Goal: Communication & Community: Answer question/provide support

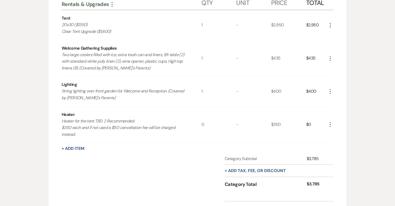
scroll to position [648, 0]
click at [80, 148] on button "+ Add Item" at bounding box center [73, 148] width 23 height 4
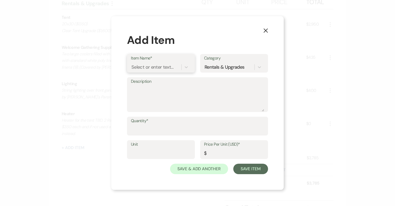
click at [158, 68] on div "Select or enter text..." at bounding box center [152, 67] width 42 height 7
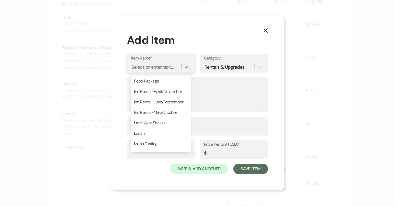
scroll to position [80, 0]
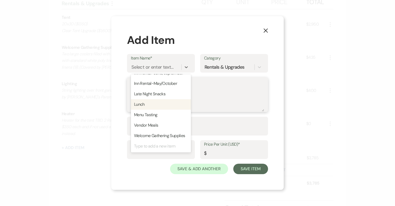
click at [231, 92] on textarea "Description" at bounding box center [197, 98] width 133 height 26
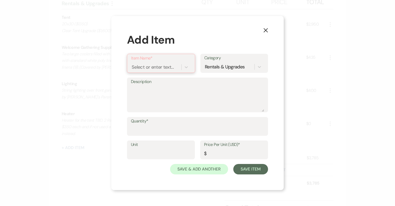
click at [156, 64] on div "Select or enter text..." at bounding box center [153, 67] width 42 height 7
type input "Napkins"
click at [177, 83] on div "+ Add "Napkins"" at bounding box center [161, 80] width 60 height 10
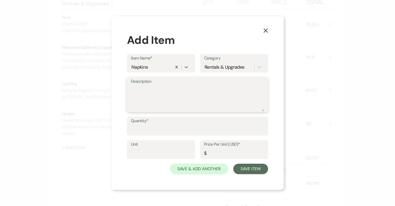
click at [175, 97] on textarea "Description" at bounding box center [197, 98] width 133 height 26
type textarea "Sahara white napkins"
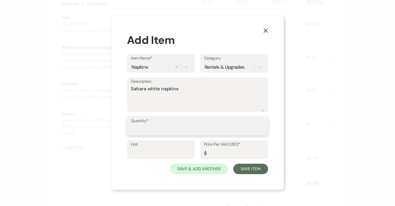
click at [177, 127] on input "Quantity*" at bounding box center [197, 130] width 133 height 10
type input "150"
click at [235, 152] on input "Price Per Unit (USD)*" at bounding box center [234, 153] width 60 height 10
type input "1.25"
click at [255, 168] on button "Save Item" at bounding box center [250, 169] width 35 height 10
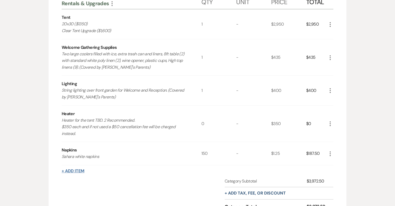
click at [73, 171] on button "+ Add Item" at bounding box center [73, 171] width 23 height 4
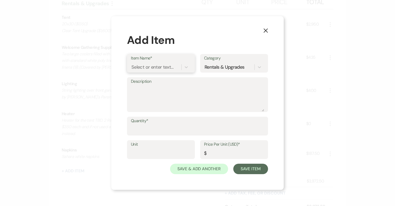
click at [148, 66] on div "Select or enter text..." at bounding box center [152, 67] width 42 height 7
type input "Linens"
click at [160, 80] on div "+ Add "Linens"" at bounding box center [161, 80] width 60 height 10
click at [155, 90] on textarea "Description" at bounding box center [197, 98] width 133 height 26
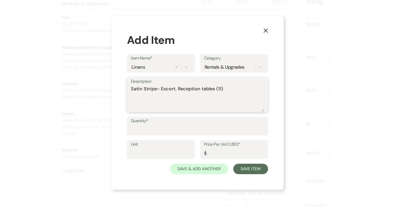
click at [174, 89] on textarea "Satin Stripe- Escort, Reception tables (11)" at bounding box center [197, 98] width 133 height 26
click at [231, 90] on textarea "Satin Stripe- Escort (1), Reception tables (11)" at bounding box center [197, 98] width 133 height 26
type textarea "Satin Stripe- Escort (1), Reception tables (11)"
click at [213, 152] on input "Price Per Unit (USD)*" at bounding box center [234, 153] width 60 height 10
type input "29"
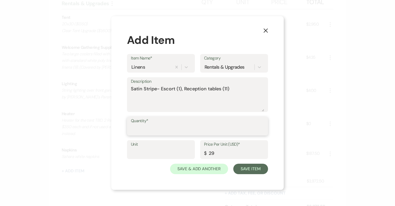
click at [152, 130] on input "Quantity*" at bounding box center [197, 130] width 133 height 10
type input "12"
click at [249, 171] on button "Save Item" at bounding box center [250, 169] width 35 height 10
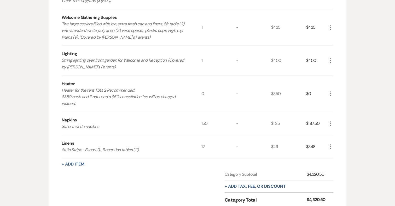
scroll to position [678, 0]
click at [75, 162] on button "+ Add Item" at bounding box center [73, 164] width 23 height 4
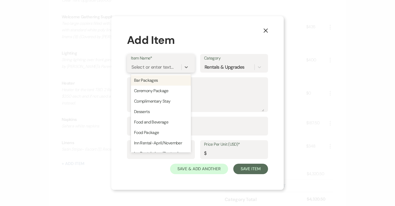
click at [158, 66] on div "Select or enter text..." at bounding box center [152, 67] width 42 height 7
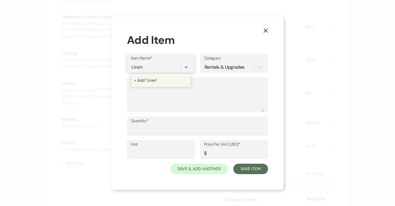
type input "Linens"
click at [155, 81] on div "+ Add "Linens"" at bounding box center [161, 80] width 60 height 10
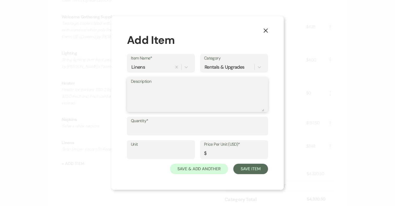
click at [162, 90] on textarea "Description" at bounding box center [197, 98] width 133 height 26
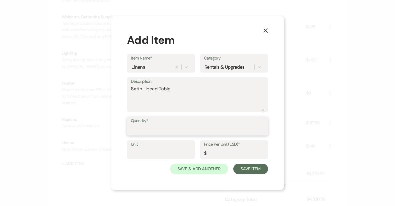
click at [163, 129] on input "Quantity*" at bounding box center [197, 130] width 133 height 10
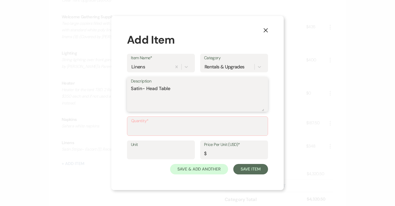
click at [177, 89] on textarea "Satin- Head Table" at bounding box center [197, 98] width 133 height 26
type textarea "Satin- Head Table (4)"
click at [192, 127] on input "Quantity*" at bounding box center [197, 130] width 133 height 10
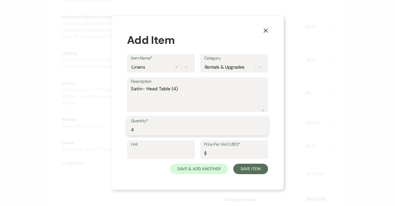
type input "4"
click at [230, 151] on input "Price Per Unit (USD)*" at bounding box center [234, 153] width 60 height 10
type input "6"
click at [254, 166] on button "Save Item" at bounding box center [250, 169] width 35 height 10
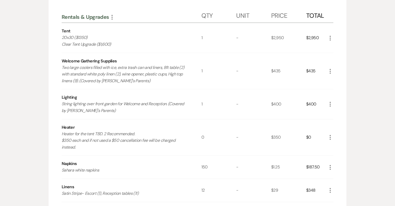
scroll to position [622, 0]
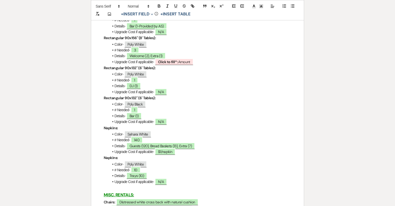
scroll to position [1016, 0]
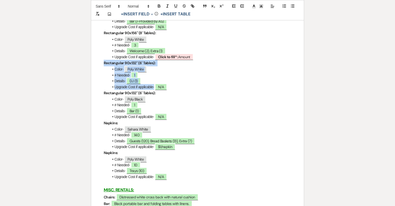
drag, startPoint x: 102, startPoint y: 67, endPoint x: 169, endPoint y: 92, distance: 71.4
copy div "Rectangular 90x132" (6' Tables): Color- Poly White # Needed- 1 Details- DJ (1) …"
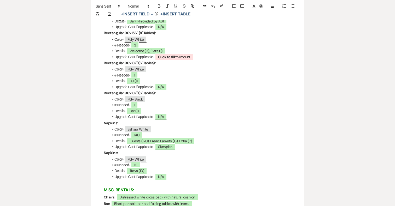
click at [175, 90] on li "Upgrade Cost if applicable- N/A" at bounding box center [200, 87] width 182 height 6
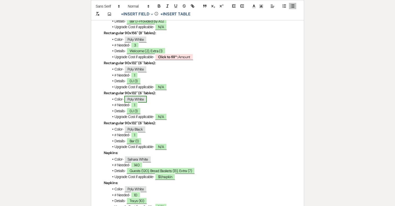
click at [134, 103] on span "Poly White" at bounding box center [135, 99] width 23 height 7
select select "Type"
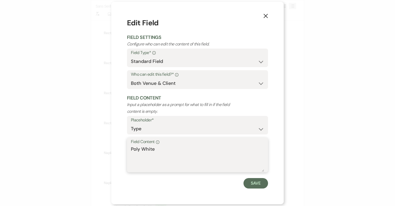
drag, startPoint x: 130, startPoint y: 150, endPoint x: 122, endPoint y: 150, distance: 7.8
click at [122, 150] on div "X Edit Field Field Settings Configure who can edit the content of this field. F…" at bounding box center [197, 103] width 172 height 202
click at [149, 151] on textarea "White" at bounding box center [197, 159] width 133 height 26
type textarea "White Satin"
click at [260, 184] on button "Save" at bounding box center [255, 183] width 25 height 10
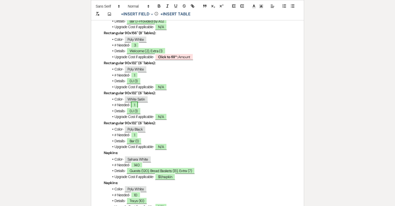
click at [137, 108] on span "1" at bounding box center [134, 105] width 7 height 7
select select "owner"
select select "Number"
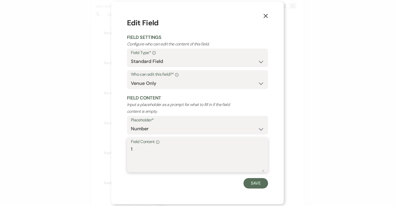
drag, startPoint x: 131, startPoint y: 148, endPoint x: 125, endPoint y: 148, distance: 5.5
click at [125, 148] on div "X Edit Field Field Settings Configure who can edit the content of this field. F…" at bounding box center [197, 103] width 172 height 202
type textarea "4"
click at [255, 185] on button "Save" at bounding box center [255, 183] width 25 height 10
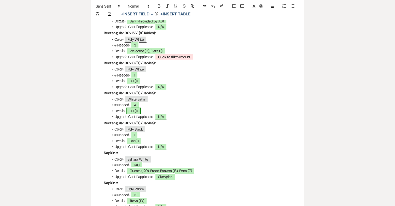
click at [137, 114] on span "DJ (1)" at bounding box center [133, 111] width 14 height 7
select select "owner"
select select "Type"
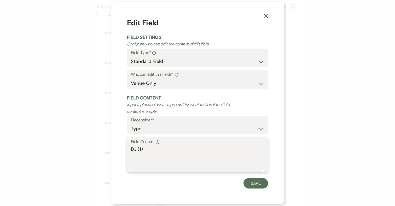
drag, startPoint x: 149, startPoint y: 150, endPoint x: 115, endPoint y: 150, distance: 34.5
click at [115, 150] on div "X Edit Field Field Settings Configure who can edit the content of this field. F…" at bounding box center [197, 103] width 172 height 202
type textarea "Head Table (3), Extra (1)"
click at [255, 185] on button "Save" at bounding box center [255, 183] width 25 height 10
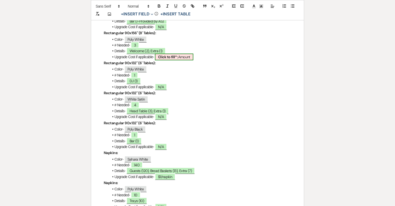
click at [186, 60] on span "Click to fill* : Amount" at bounding box center [174, 57] width 38 height 7
select select "owner"
select select "Amount"
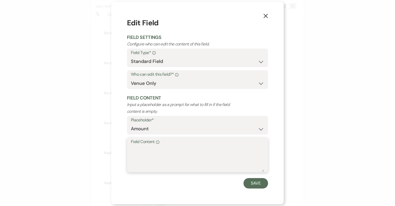
click at [189, 156] on textarea "Field Content Info" at bounding box center [197, 159] width 133 height 26
type textarea "N/A"
click at [256, 186] on button "Save" at bounding box center [255, 183] width 25 height 10
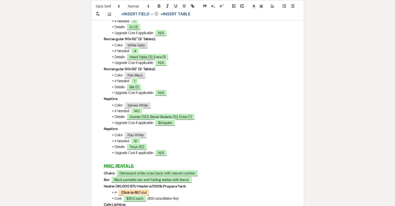
scroll to position [1073, 0]
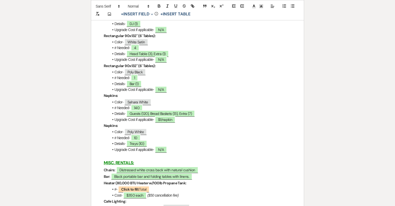
click at [171, 152] on li "Upgrade Cost if applicable- N/A" at bounding box center [200, 150] width 182 height 6
drag, startPoint x: 171, startPoint y: 157, endPoint x: 104, endPoint y: 134, distance: 70.6
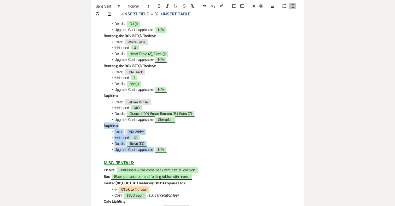
drag, startPoint x: 102, startPoint y: 133, endPoint x: 173, endPoint y: 156, distance: 74.6
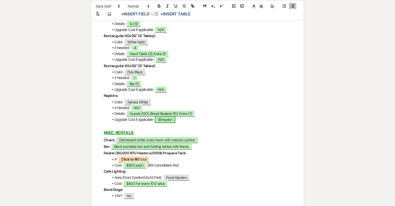
click at [162, 123] on span "$1/napkin" at bounding box center [165, 119] width 20 height 7
select select "owner"
select select "Amount"
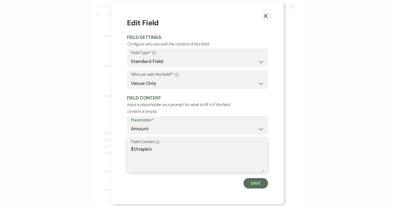
click at [135, 148] on textarea "$1/napkin" at bounding box center [197, 159] width 133 height 26
type textarea "$1.25/napkin"
click at [252, 180] on button "Save" at bounding box center [255, 183] width 25 height 10
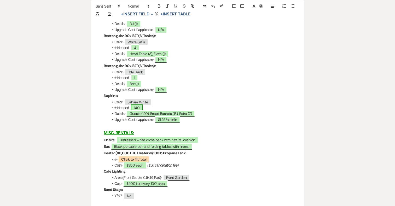
click at [136, 111] on span "140" at bounding box center [137, 107] width 12 height 7
select select "owner"
select select "Number"
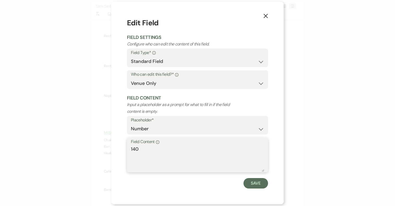
click at [134, 147] on textarea "140" at bounding box center [197, 159] width 133 height 26
type textarea "150"
click at [254, 182] on button "Save" at bounding box center [255, 183] width 25 height 10
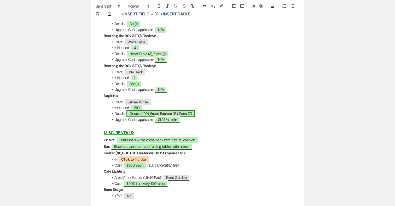
click at [190, 117] on span "Guests (120), Bread Baskets (13), Extra (7)" at bounding box center [160, 113] width 68 height 7
select select "owner"
select select "Type"
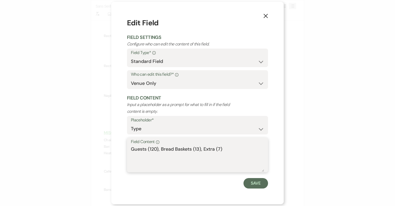
click at [204, 148] on textarea "Guests (120), Bread Baskets (13), Extra (7)" at bounding box center [197, 159] width 133 height 26
click at [240, 148] on textarea "Guests (120), Bread Baskets (13), Trays and Extra (7)" at bounding box center [197, 159] width 133 height 26
type textarea "Guests (120), Bread Baskets (13), Trays and Extra (17)"
click at [253, 184] on button "Save" at bounding box center [255, 183] width 25 height 10
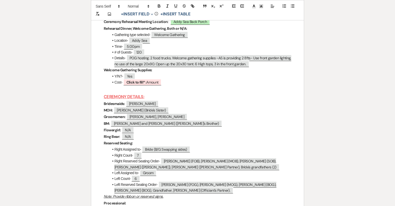
scroll to position [1856, 0]
click at [138, 85] on b "Click to fill* :" at bounding box center [136, 82] width 20 height 5
select select "owner"
select select "Amount"
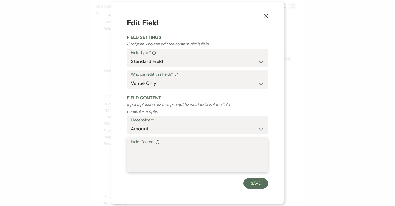
click at [151, 152] on textarea "Field Content Info" at bounding box center [197, 159] width 133 height 26
type textarea "Est. $435"
click at [259, 186] on button "Save" at bounding box center [255, 183] width 25 height 10
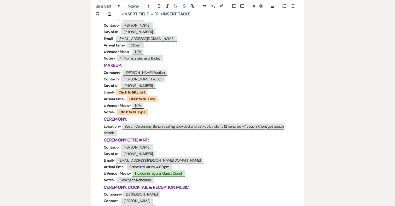
scroll to position [0, 0]
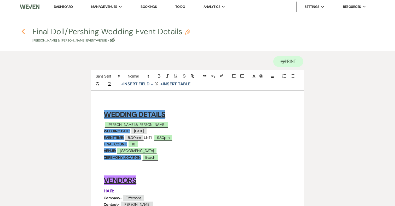
click at [24, 29] on icon "Previous" at bounding box center [23, 31] width 4 height 6
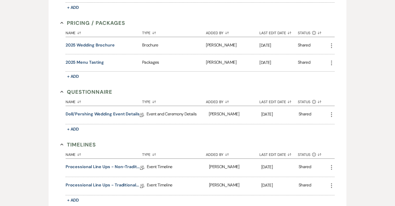
scroll to position [449, 0]
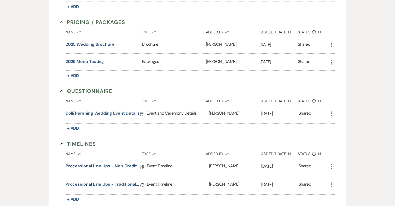
click at [127, 112] on link "Doll/Pershing Wedding Event Details" at bounding box center [103, 114] width 74 height 8
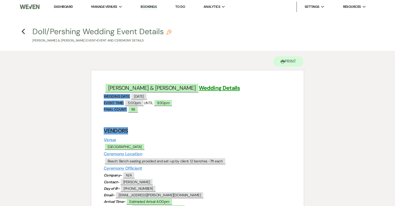
click at [169, 31] on icon "Pencil" at bounding box center [168, 32] width 5 height 5
select select "49"
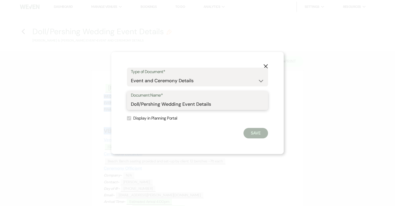
click at [131, 104] on input "Doll/Pershing Wedding Event Details" at bounding box center [197, 104] width 133 height 10
click at [131, 103] on div "Document Name* Draft-Doll/Pershing Wedding Event Details" at bounding box center [197, 100] width 141 height 19
click at [131, 105] on input "Draft-Doll/Pershing Wedding Event Details" at bounding box center [197, 104] width 133 height 10
type input "DO NOT USE Draft-Doll/Pershing Wedding Event Details"
click at [257, 133] on button "Save" at bounding box center [255, 133] width 25 height 10
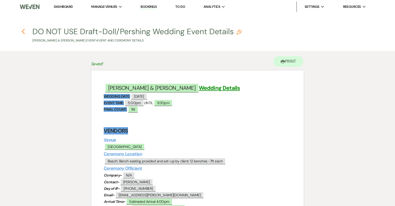
click at [23, 30] on use "button" at bounding box center [22, 32] width 3 height 6
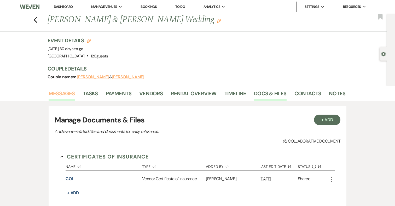
click at [60, 92] on link "Messages" at bounding box center [62, 94] width 26 height 11
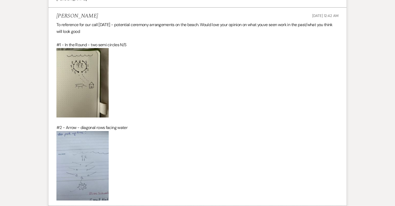
scroll to position [7853, 0]
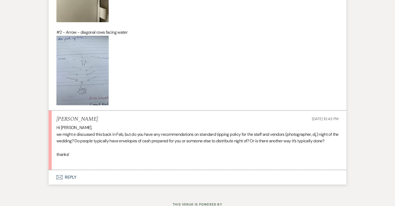
click at [68, 170] on button "Envelope Reply" at bounding box center [198, 177] width 298 height 15
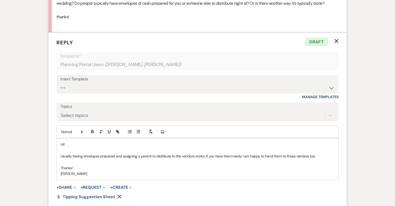
scroll to position [7993, 0]
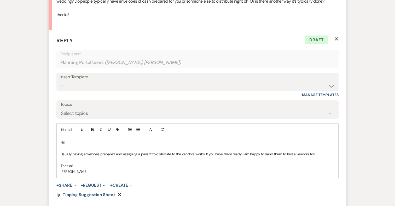
click at [314, 151] on p "Usually having envelopes prepared and assigning a parent to distribute to the v…" at bounding box center [198, 154] width 274 height 6
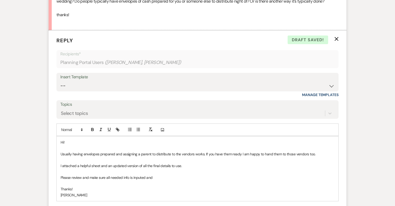
drag, startPoint x: 145, startPoint y: 157, endPoint x: 170, endPoint y: 155, distance: 25.7
click at [170, 175] on p "Please review and make sure all needed info is inputed and" at bounding box center [198, 178] width 274 height 6
click at [77, 163] on p "I attached a helpful sheet and an updated version of all the final details to u…" at bounding box center [198, 166] width 274 height 6
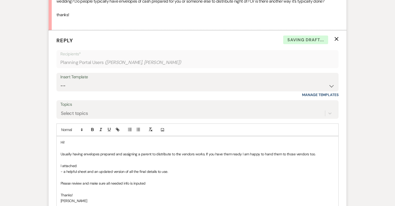
click at [86, 169] on p "- a helpful sheet and an updated version of all the final details to use." at bounding box center [198, 172] width 274 height 6
click at [115, 169] on p "- a helpful sheet for tipping and an updated version of all the final details t…" at bounding box center [198, 172] width 274 height 6
click at [110, 169] on p "- a helpful sheet for tipping and an updated version of all the final details t…" at bounding box center [198, 172] width 274 height 6
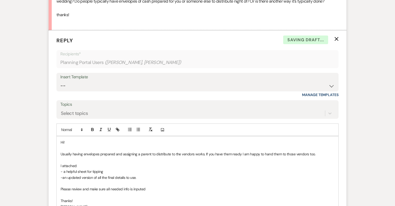
click at [137, 175] on p "-an updated version of all the final details to use." at bounding box center [198, 178] width 274 height 6
drag, startPoint x: 148, startPoint y: 169, endPoint x: 61, endPoint y: 168, distance: 87.0
click at [61, 186] on p "Please review and make sure all needed info is inputed" at bounding box center [198, 189] width 274 height 6
copy p "Please review and make sure all needed info is inputed"
click at [139, 175] on p "-an updated version of all the final details to use." at bounding box center [198, 178] width 274 height 6
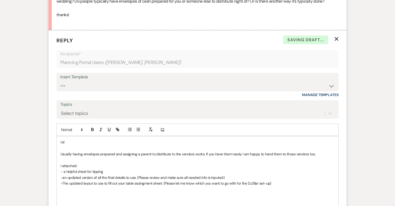
click at [62, 204] on p at bounding box center [198, 207] width 274 height 6
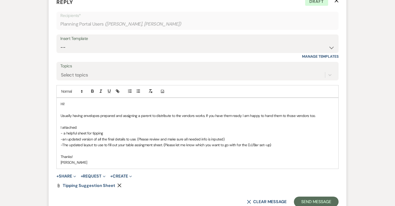
scroll to position [8066, 0]
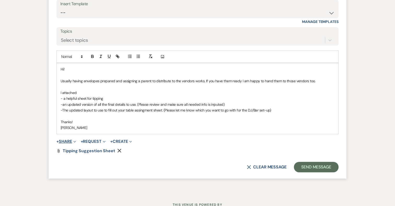
click at [66, 139] on button "+ Share Expand" at bounding box center [66, 141] width 20 height 4
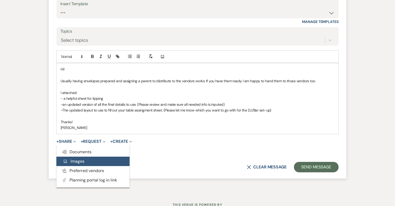
click at [80, 159] on span "Add Photo Images" at bounding box center [74, 161] width 22 height 5
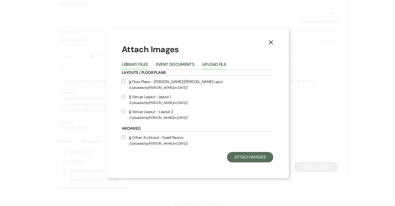
click at [214, 65] on button "Upload File" at bounding box center [214, 65] width 24 height 7
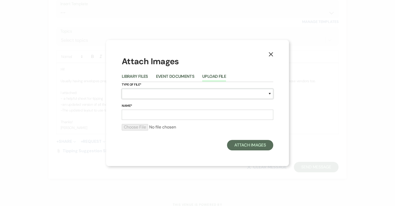
click at [134, 93] on select "Special Event Insurance Vendor Certificate of Insurance Contracts / Rental Agre…" at bounding box center [197, 94] width 151 height 10
select select "24"
click at [146, 116] on input "Name*" at bounding box center [197, 115] width 151 height 10
type input "Option 1 Layout"
click at [144, 128] on input "file" at bounding box center [197, 127] width 151 height 6
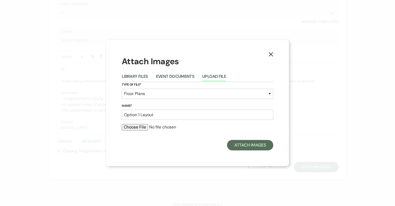
type input "C:\fakepath\Screenshot 2025-08-12 at 5.20.37 PM.png"
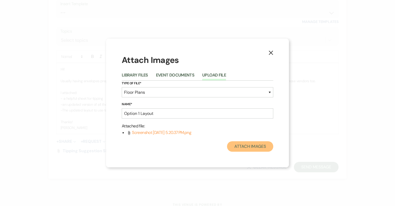
click at [243, 148] on button "Attach Images" at bounding box center [250, 146] width 46 height 10
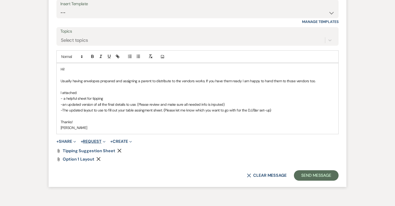
click at [92, 139] on button "+ Request Expand" at bounding box center [93, 141] width 25 height 4
click at [67, 139] on button "+ Share Expand" at bounding box center [66, 141] width 20 height 4
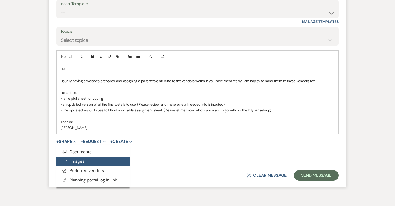
click at [74, 159] on span "Add Photo Images" at bounding box center [74, 161] width 22 height 5
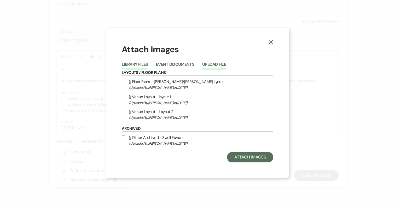
click at [213, 62] on button "Upload File" at bounding box center [214, 65] width 24 height 7
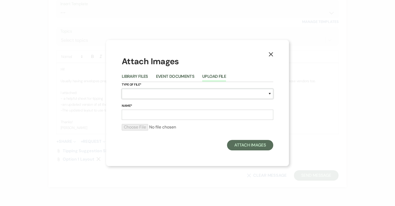
click at [180, 94] on select "Special Event Insurance Vendor Certificate of Insurance Contracts / Rental Agre…" at bounding box center [197, 94] width 151 height 10
select select "24"
click at [160, 114] on input "Name*" at bounding box center [197, 115] width 151 height 10
type input "Option 2 Layout"
click at [132, 127] on input "file" at bounding box center [197, 127] width 151 height 6
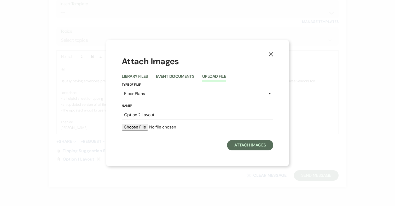
type input "C:\fakepath\Screenshot 2025-08-12 at 5.16.31 PM.png"
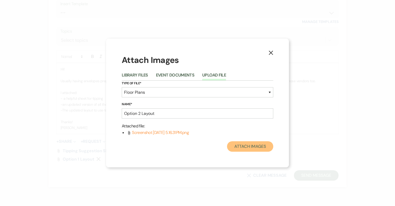
click at [253, 146] on button "Attach Images" at bounding box center [250, 146] width 46 height 10
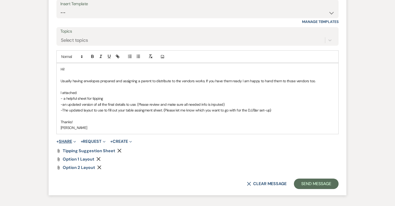
click at [65, 139] on button "+ Share Expand" at bounding box center [66, 141] width 20 height 4
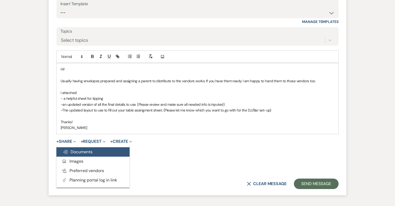
click at [78, 149] on span "Doc Upload Documents" at bounding box center [78, 151] width 30 height 5
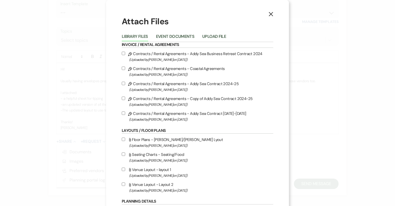
click at [175, 33] on li "Event Documents" at bounding box center [179, 37] width 46 height 9
click at [175, 36] on button "Event Documents" at bounding box center [175, 37] width 38 height 7
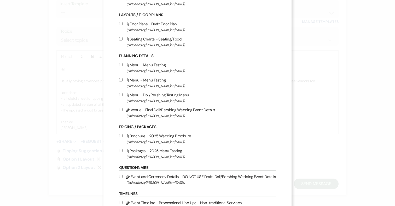
scroll to position [123, 0]
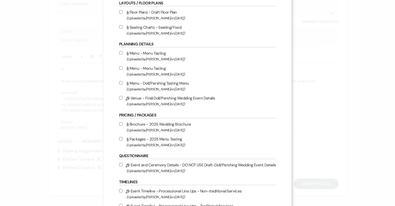
click at [124, 99] on label "Pencil Venue - Final Doll/Pershing Wedding Event Details (Uploaded by Katie Duk…" at bounding box center [197, 101] width 157 height 12
click at [122, 99] on input "Pencil Venue - Final Doll/Pershing Wedding Event Details (Uploaded by Katie Duk…" at bounding box center [120, 97] width 3 height 3
checkbox input "true"
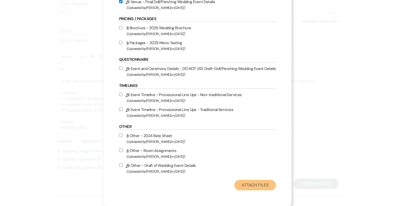
click at [254, 186] on button "Attach Files" at bounding box center [255, 185] width 42 height 10
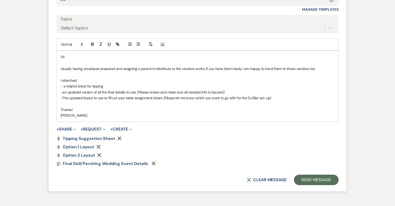
scroll to position [8078, 0]
click at [310, 174] on button "Send Message" at bounding box center [316, 179] width 45 height 10
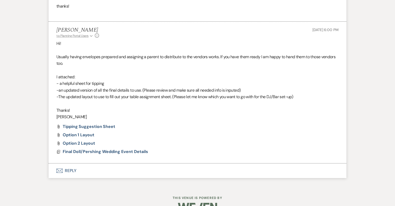
scroll to position [7995, 0]
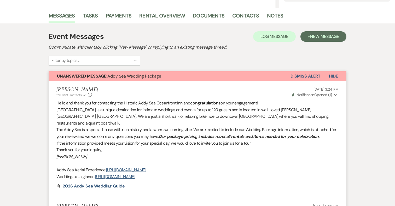
scroll to position [148, 0]
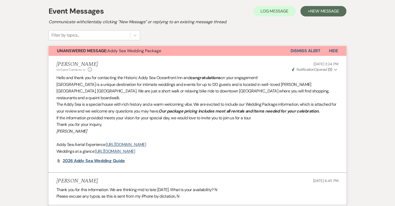
click at [101, 158] on span "2026 Addy Sea Wedding Guide" at bounding box center [94, 160] width 62 height 5
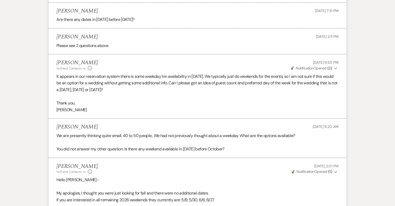
scroll to position [573, 0]
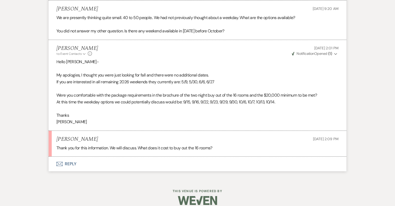
click at [69, 158] on button "Envelope Reply" at bounding box center [198, 164] width 298 height 15
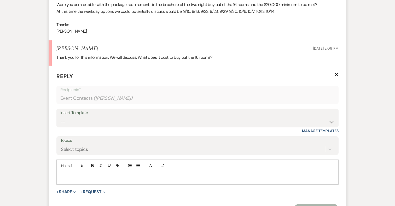
scroll to position [719, 0]
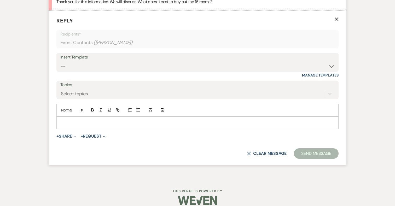
click at [103, 117] on div at bounding box center [197, 123] width 281 height 12
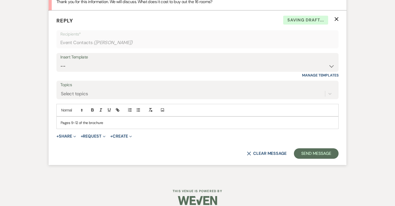
click at [61, 120] on p "Pages 9-12 of the brochure" at bounding box center [198, 123] width 274 height 6
click at [126, 120] on p "Inn details are Pages 9-12 of the brochure" at bounding box center [198, 123] width 274 height 6
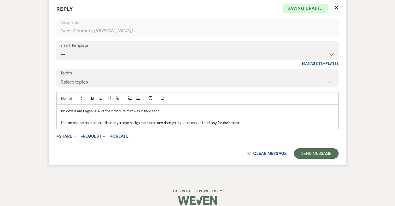
scroll to position [731, 0]
click at [60, 105] on div "Inn details are Pages 9-12 of the brochure that was initially sent. The Inn can…" at bounding box center [197, 117] width 281 height 24
click at [60, 116] on div "Pricing depends on the time of year. Those Inn details are Pages 9-12 of the br…" at bounding box center [197, 117] width 281 height 24
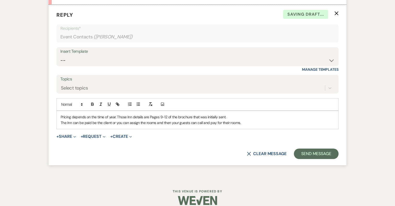
click at [247, 120] on p "The Inn can be paid be the client or you can assign the rooms and then your gue…" at bounding box center [198, 123] width 274 height 6
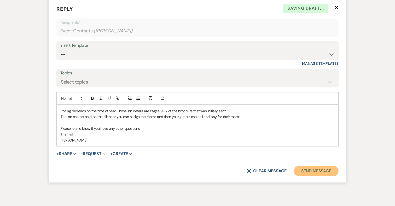
click at [328, 166] on button "Send Message" at bounding box center [316, 171] width 45 height 10
